Goal: Use online tool/utility: Utilize a website feature to perform a specific function

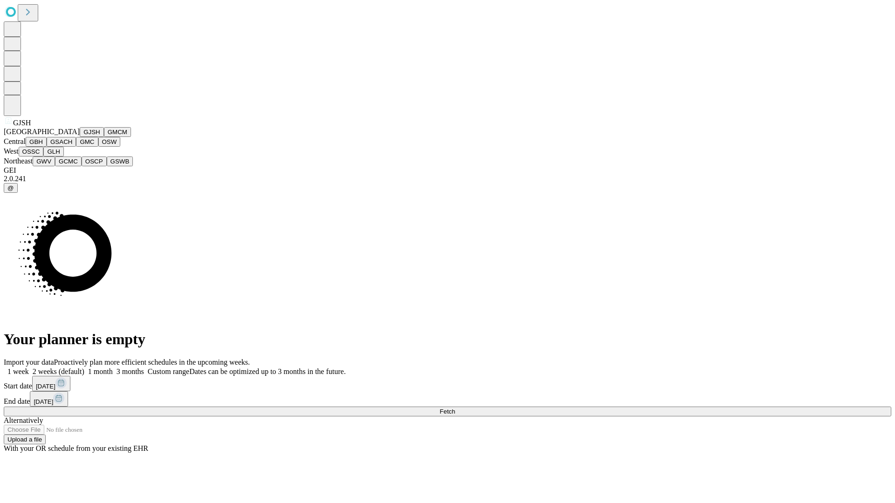
click at [80, 137] on button "GJSH" at bounding box center [92, 132] width 24 height 10
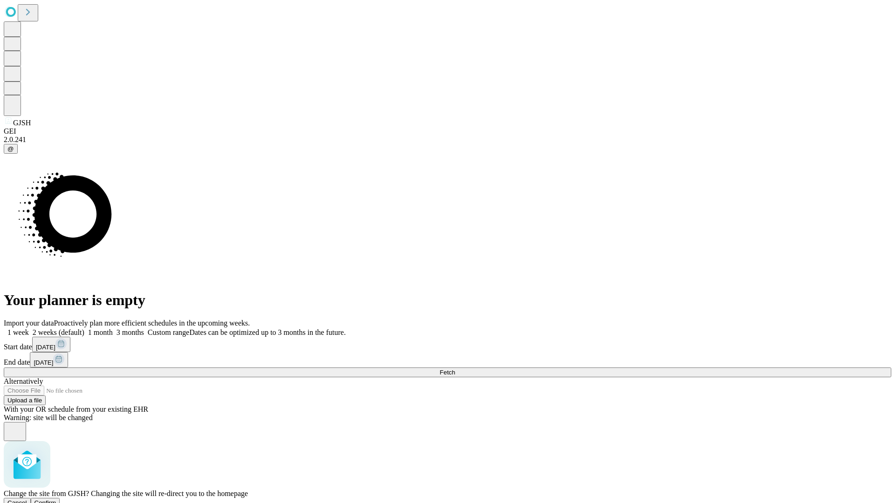
click at [56, 500] on span "Confirm" at bounding box center [45, 503] width 22 height 7
click at [84, 329] on label "2 weeks (default)" at bounding box center [56, 333] width 55 height 8
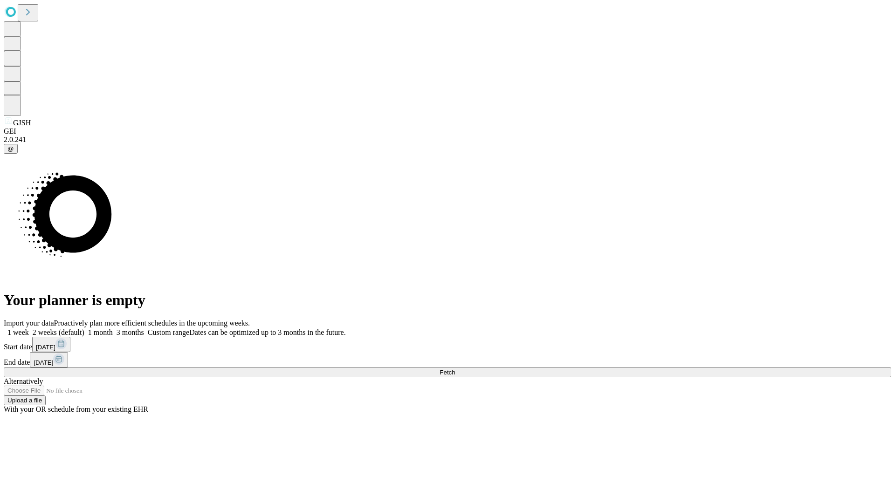
click at [455, 369] on span "Fetch" at bounding box center [446, 372] width 15 height 7
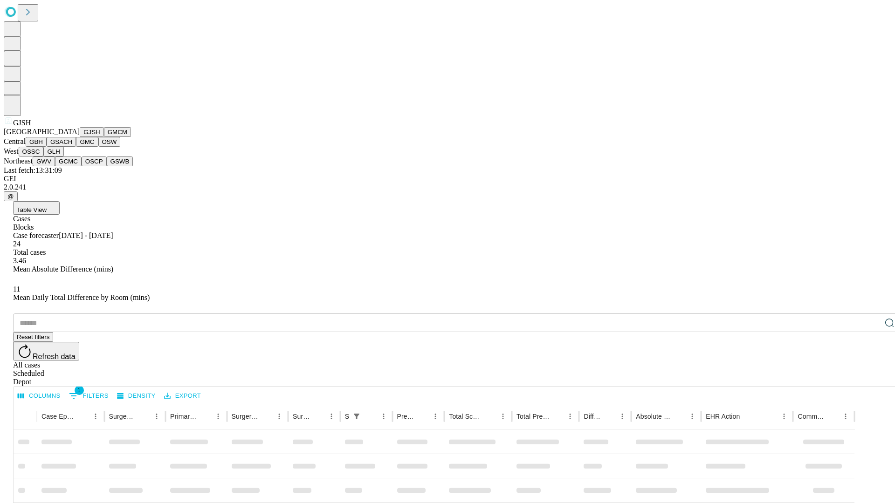
click at [104, 137] on button "GMCM" at bounding box center [117, 132] width 27 height 10
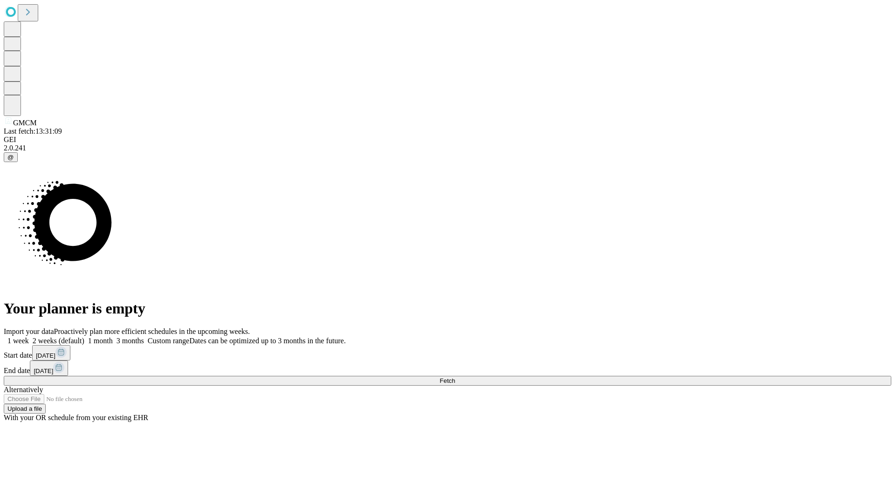
click at [84, 337] on label "2 weeks (default)" at bounding box center [56, 341] width 55 height 8
click at [455, 377] on span "Fetch" at bounding box center [446, 380] width 15 height 7
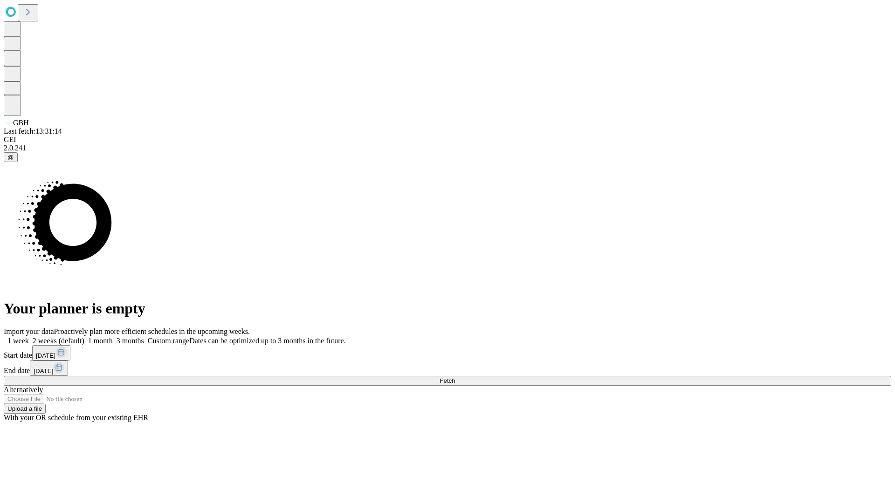
click at [84, 337] on label "2 weeks (default)" at bounding box center [56, 341] width 55 height 8
click at [455, 377] on span "Fetch" at bounding box center [446, 380] width 15 height 7
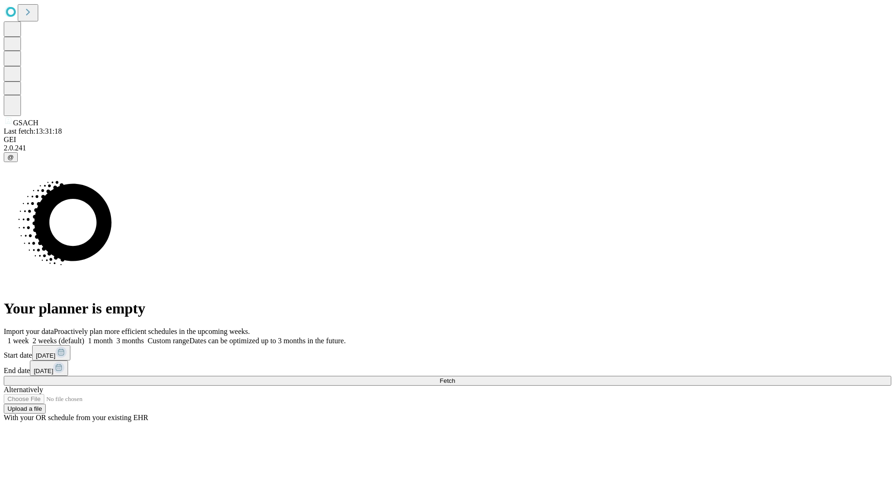
click at [84, 337] on label "2 weeks (default)" at bounding box center [56, 341] width 55 height 8
click at [455, 377] on span "Fetch" at bounding box center [446, 380] width 15 height 7
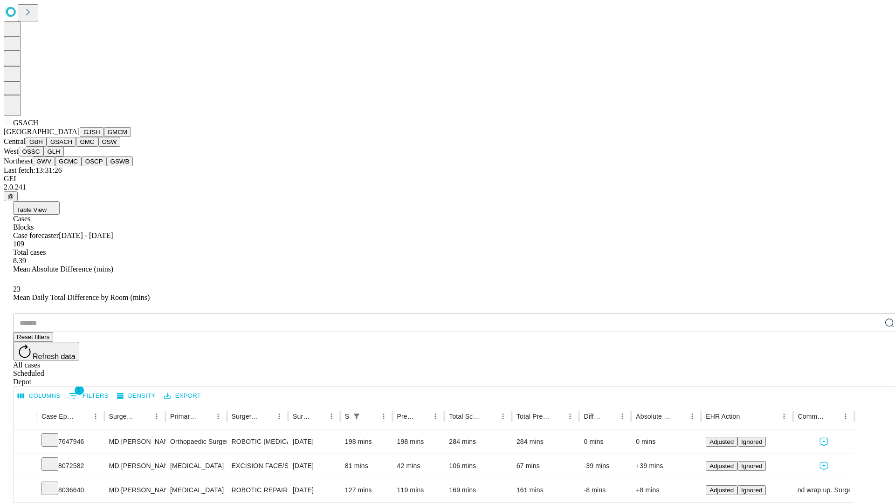
click at [76, 147] on button "GMC" at bounding box center [87, 142] width 22 height 10
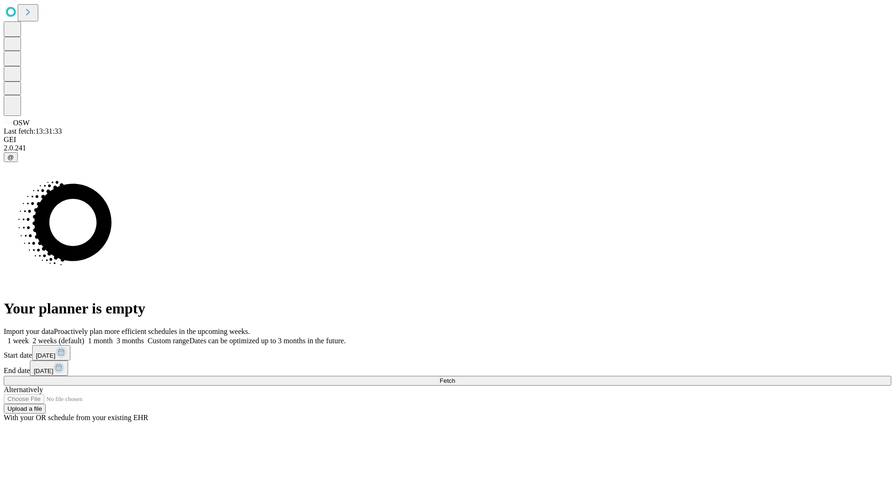
click at [84, 337] on label "2 weeks (default)" at bounding box center [56, 341] width 55 height 8
click at [455, 377] on span "Fetch" at bounding box center [446, 380] width 15 height 7
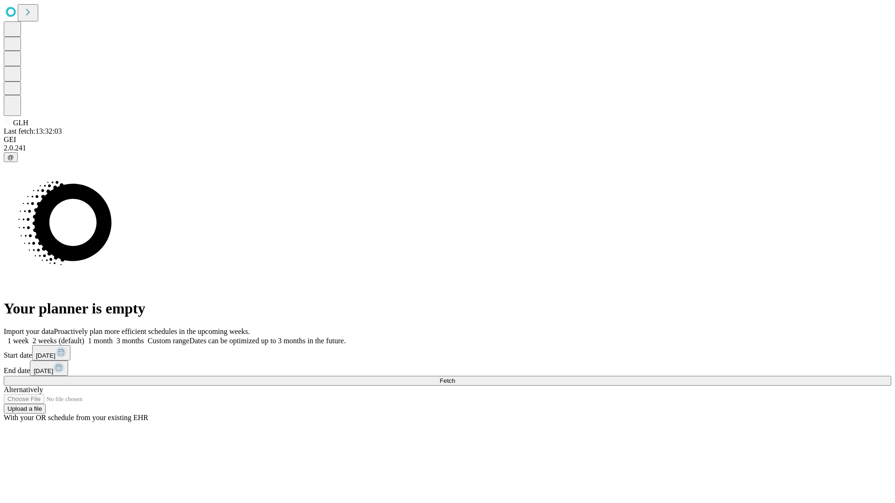
click at [84, 337] on label "2 weeks (default)" at bounding box center [56, 341] width 55 height 8
click at [455, 377] on span "Fetch" at bounding box center [446, 380] width 15 height 7
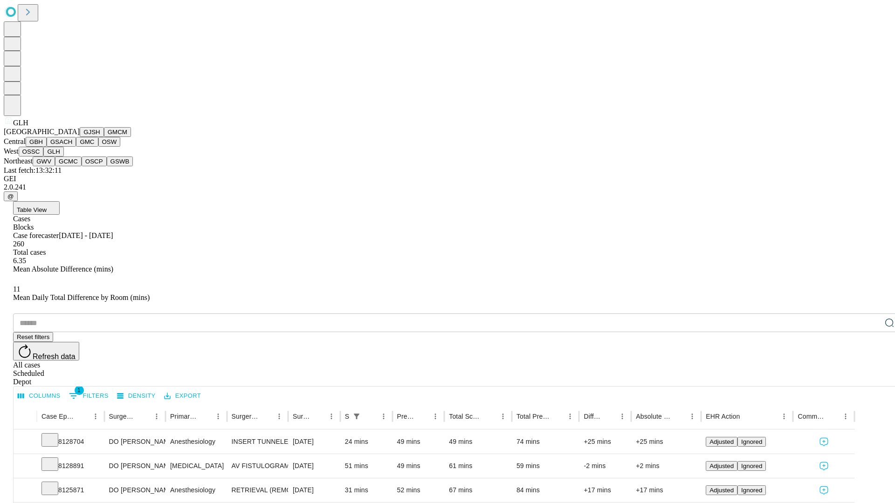
click at [55, 166] on button "GWV" at bounding box center [44, 162] width 22 height 10
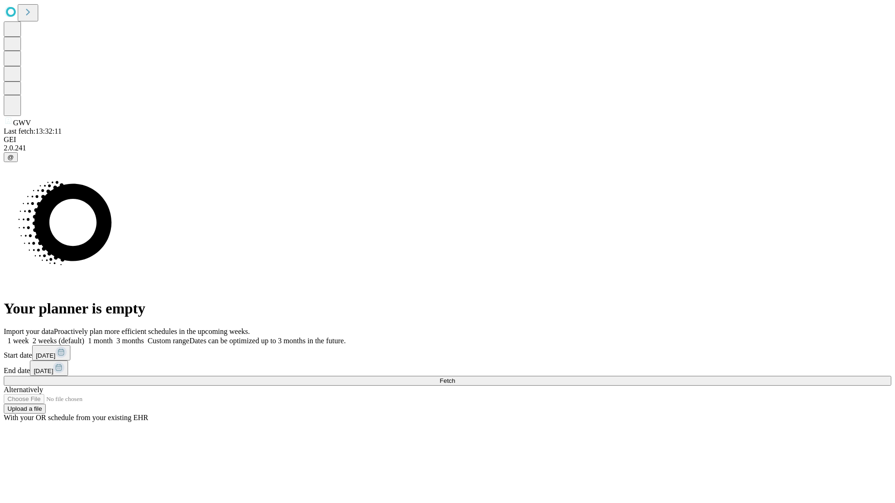
click at [455, 377] on span "Fetch" at bounding box center [446, 380] width 15 height 7
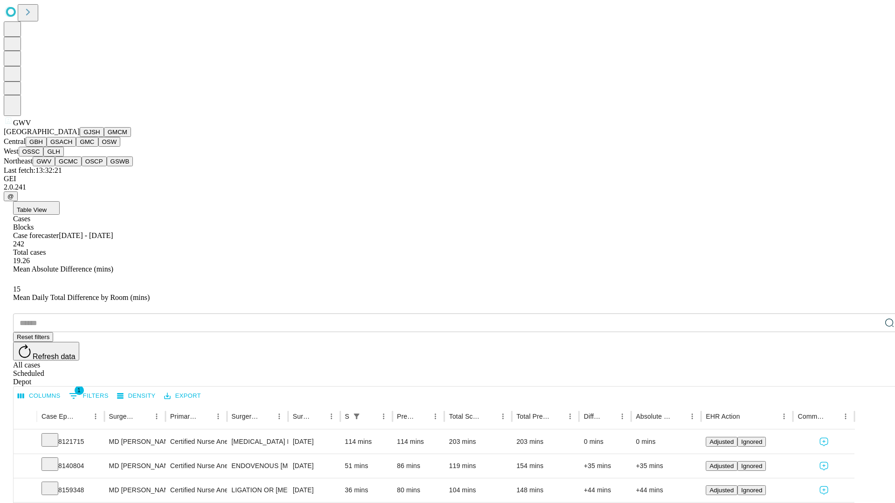
click at [72, 166] on button "GCMC" at bounding box center [68, 162] width 27 height 10
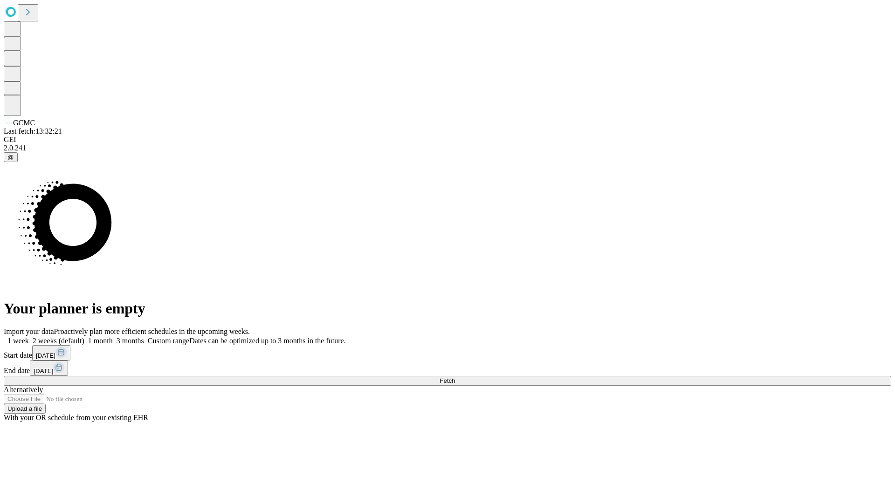
click at [84, 337] on label "2 weeks (default)" at bounding box center [56, 341] width 55 height 8
click at [455, 377] on span "Fetch" at bounding box center [446, 380] width 15 height 7
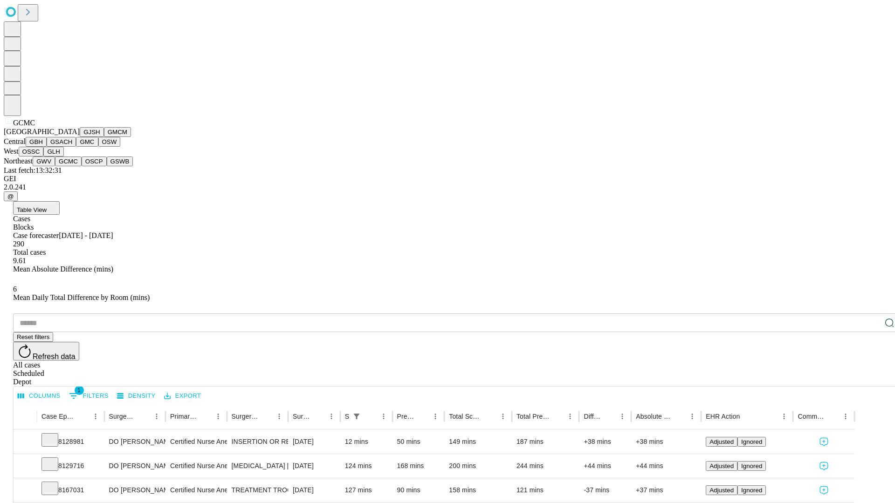
click at [82, 166] on button "OSCP" at bounding box center [94, 162] width 25 height 10
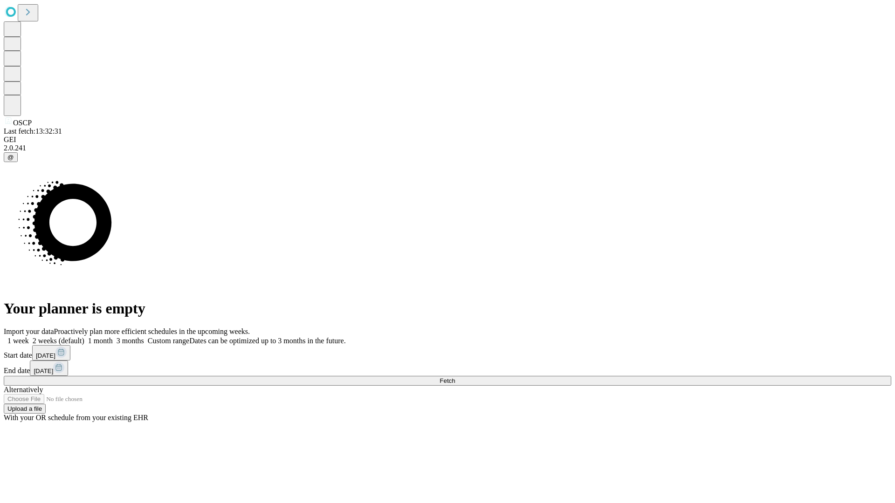
click at [84, 337] on label "2 weeks (default)" at bounding box center [56, 341] width 55 height 8
click at [455, 377] on span "Fetch" at bounding box center [446, 380] width 15 height 7
